Goal: Information Seeking & Learning: Learn about a topic

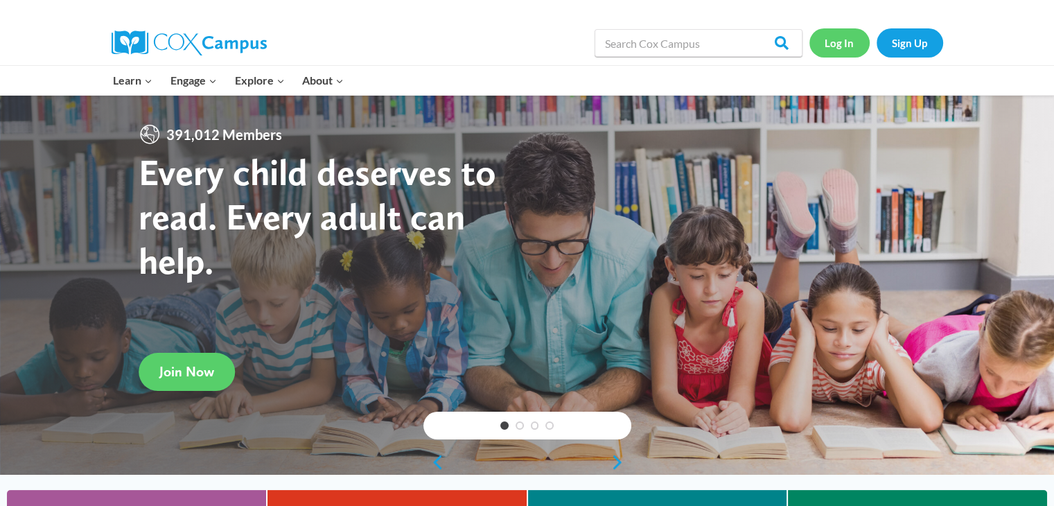
click at [845, 48] on link "Log In" at bounding box center [840, 42] width 60 height 28
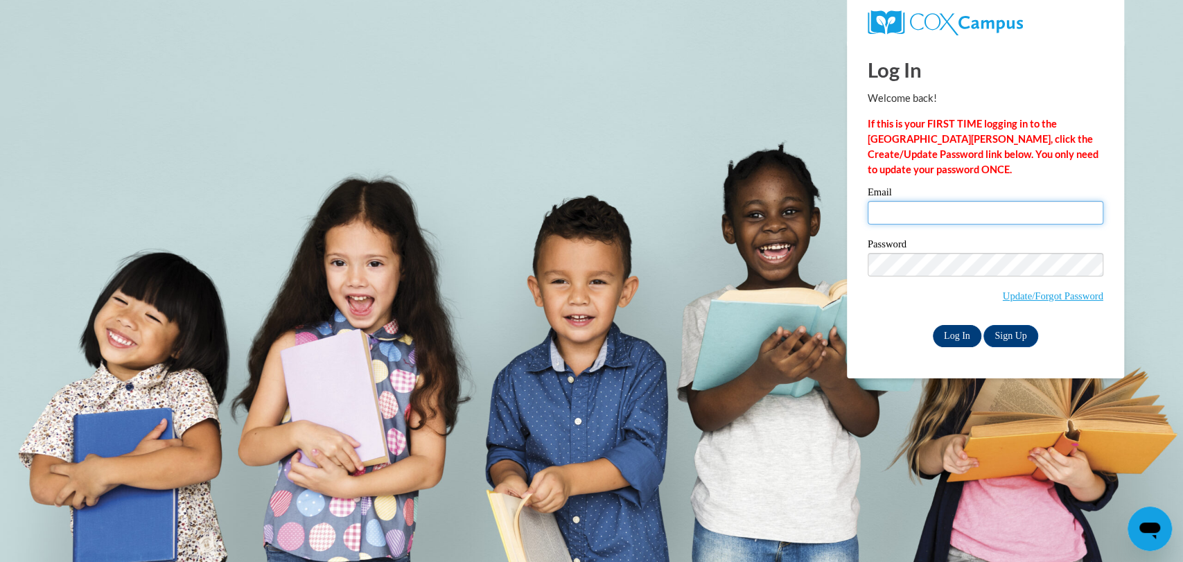
type input "maddy.richmond04@gmail.com"
click at [945, 327] on input "Log In" at bounding box center [957, 336] width 49 height 22
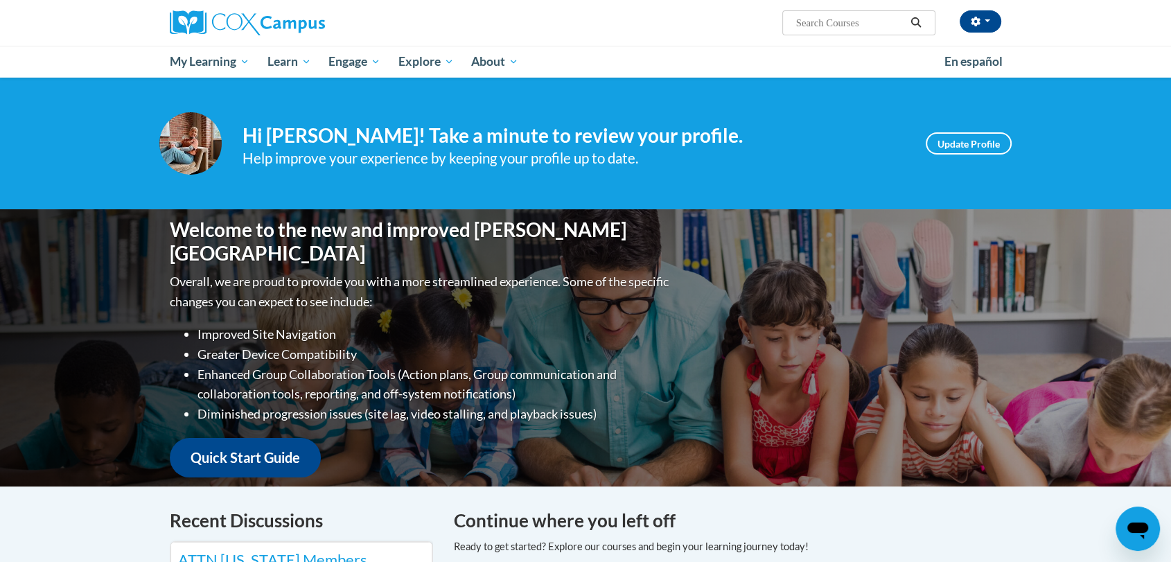
click at [827, 23] on input "Search..." at bounding box center [850, 23] width 111 height 17
type input "reading flueny"
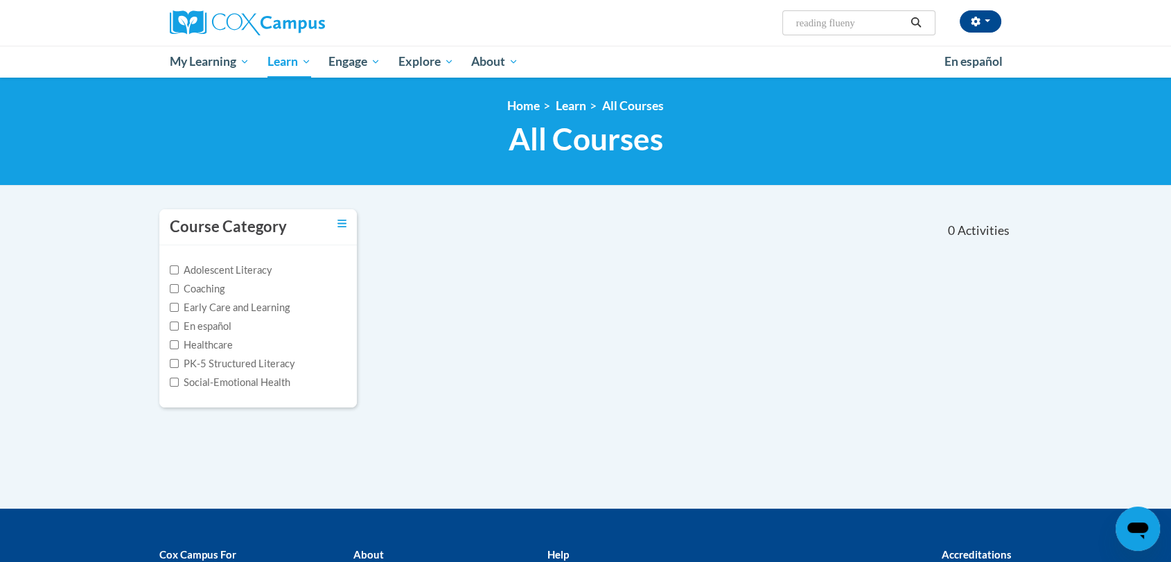
click at [873, 20] on input "reading flueny" at bounding box center [850, 23] width 111 height 17
type input "reading fluency"
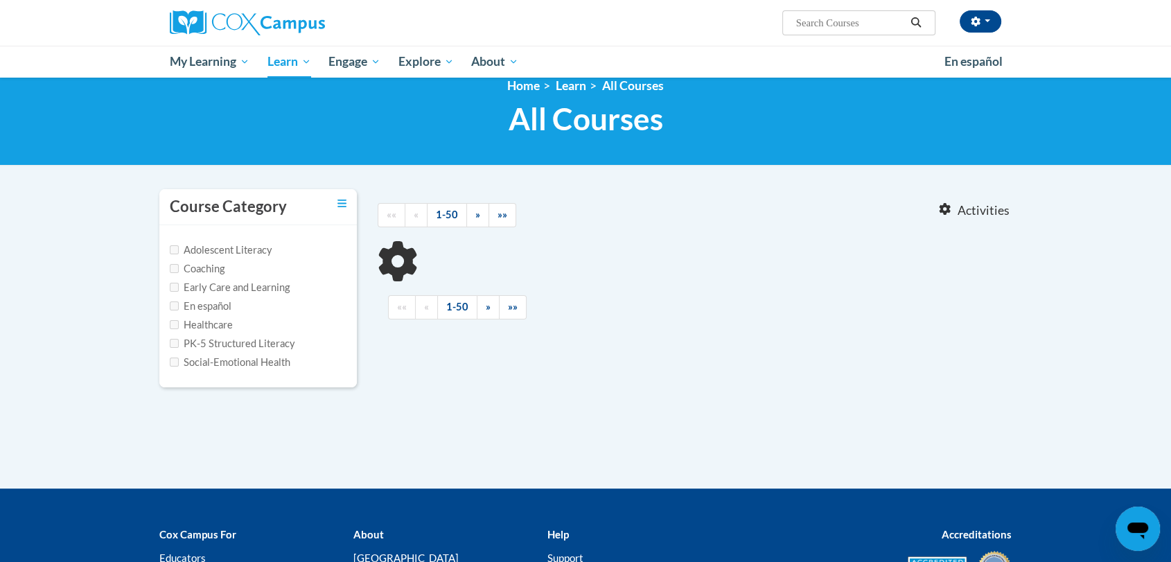
type input "reading fluency"
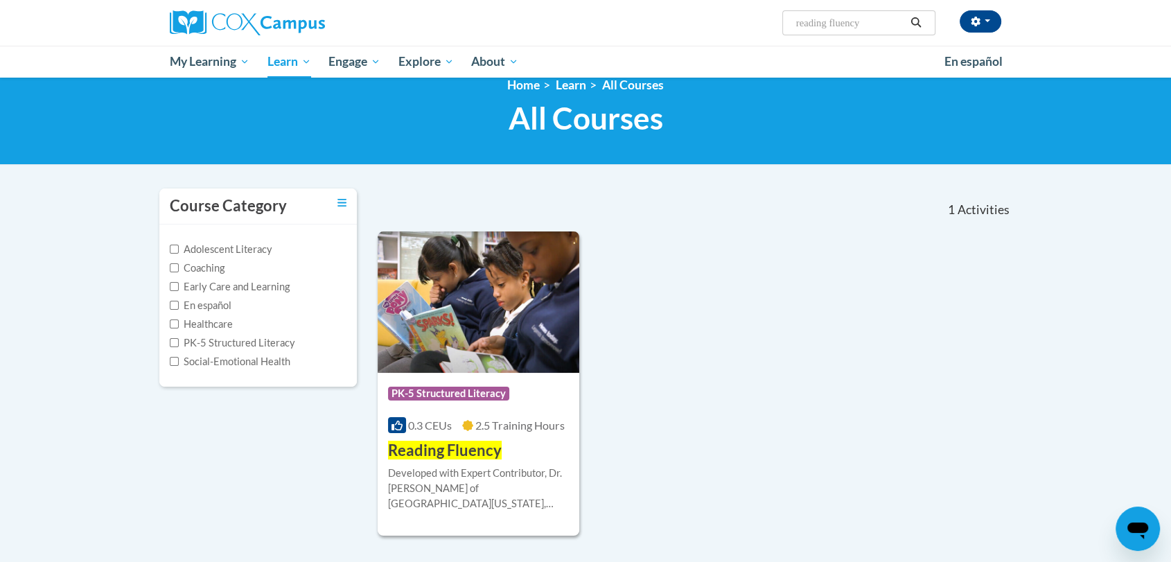
scroll to position [21, 0]
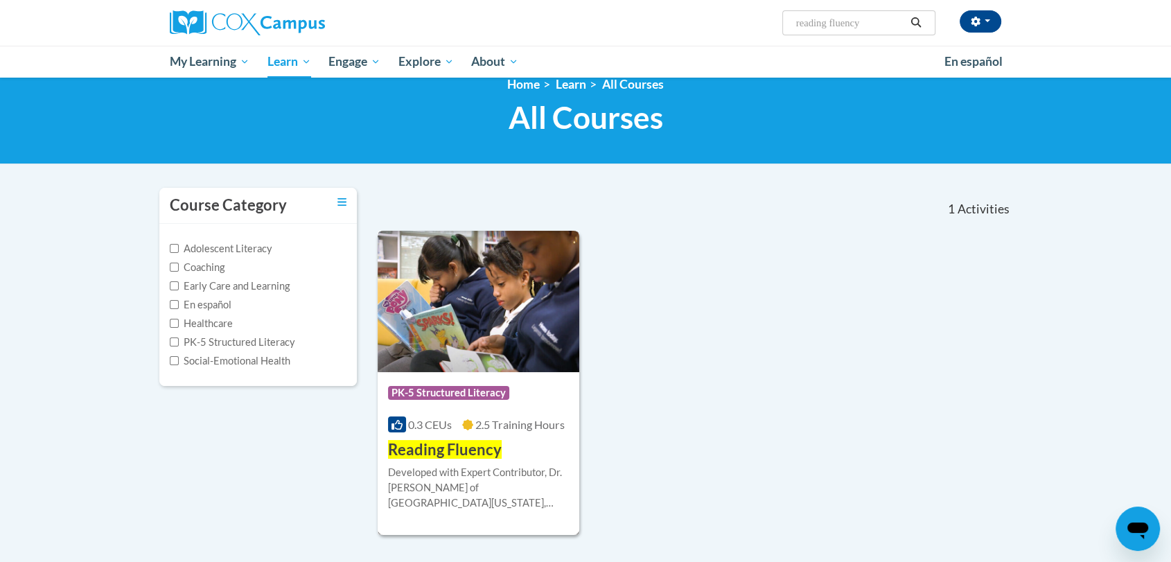
click at [457, 457] on span "Reading Fluency" at bounding box center [445, 449] width 114 height 19
